Goal: Check status: Check status

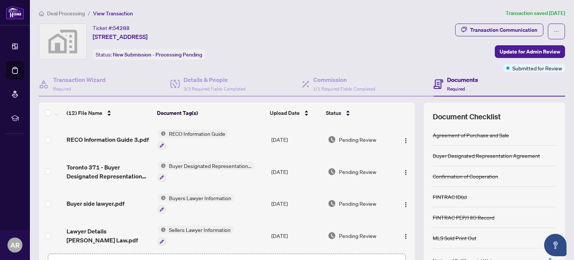
click at [374, 50] on div "Ticket #: 54288 [STREET_ADDRESS] Status: New Submission - Processing Pending" at bounding box center [245, 42] width 413 height 36
click at [343, 45] on div "Ticket #: 54288 [STREET_ADDRESS] Status: New Submission - Processing Pending" at bounding box center [245, 42] width 413 height 36
click at [523, 52] on span "Update for Admin Review" at bounding box center [529, 52] width 61 height 12
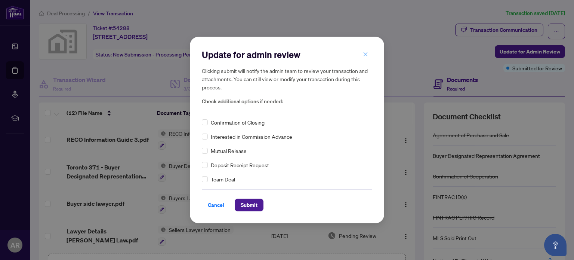
click at [366, 53] on icon "close" at bounding box center [365, 54] width 4 height 4
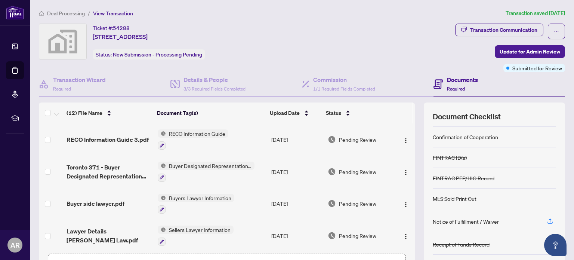
scroll to position [37, 0]
